Goal: Find specific page/section: Find specific page/section

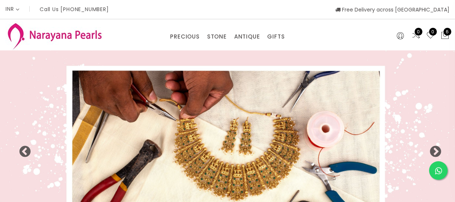
select select "INR"
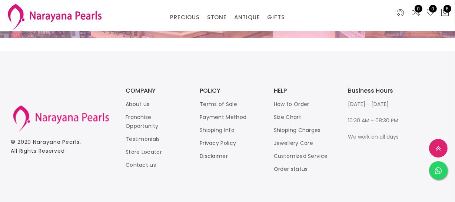
scroll to position [1578, 0]
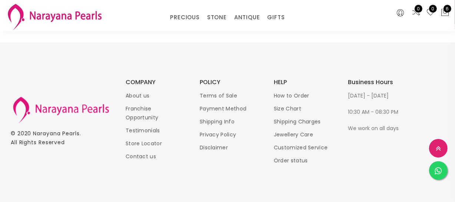
click at [140, 141] on link "Store Locator" at bounding box center [143, 143] width 36 height 7
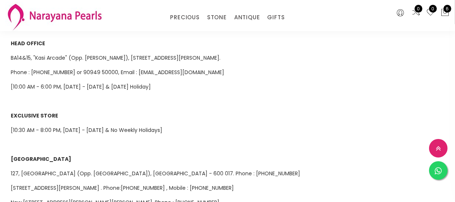
scroll to position [269, 0]
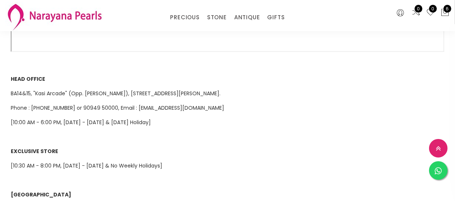
drag, startPoint x: 10, startPoint y: 80, endPoint x: 277, endPoint y: 84, distance: 267.6
click at [277, 84] on div "NARAYANA PEARLS ([GEOGRAPHIC_DATA]) PRIVATE LIMITED operates 8 retail jewellery…" at bounding box center [227, 133] width 444 height 622
copy span "BA14&15, "Kasi Arcade" (Opp. [PERSON_NAME]), [STREET_ADDRESS][PERSON_NAME]."
click at [212, 49] on link "NECKLACE" at bounding box center [242, 50] width 63 height 11
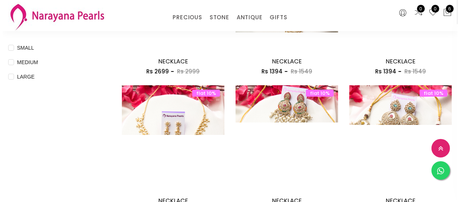
scroll to position [370, 0]
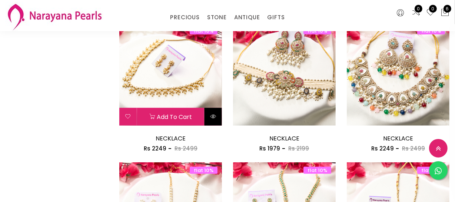
click at [213, 115] on icon at bounding box center [213, 116] width 6 height 6
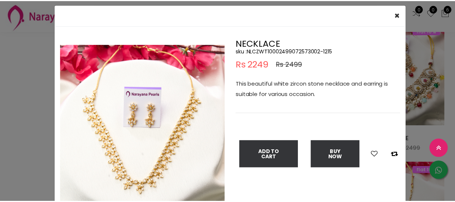
scroll to position [33, 0]
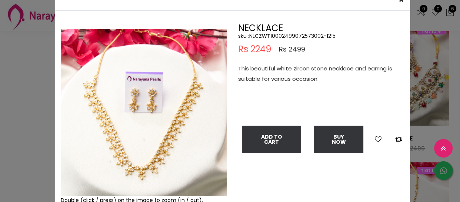
click at [0, 125] on div "× Close Double (click / press) on the image to zoom (in / out). NECKLACE sku : …" at bounding box center [230, 101] width 460 height 202
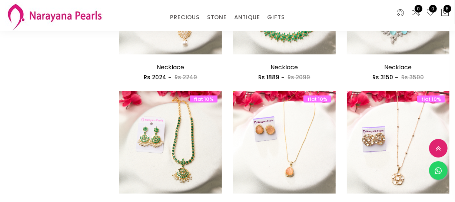
scroll to position [942, 0]
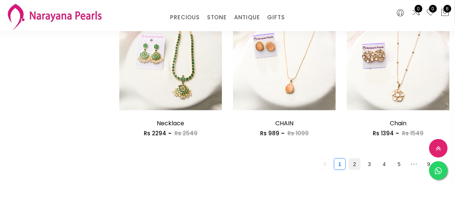
click at [357, 168] on link "2" at bounding box center [354, 163] width 11 height 11
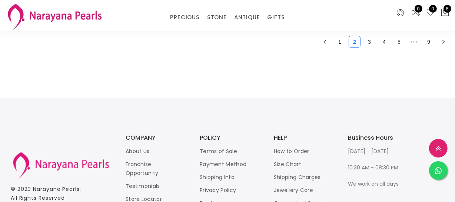
scroll to position [841, 0]
